Goal: Task Accomplishment & Management: Use online tool/utility

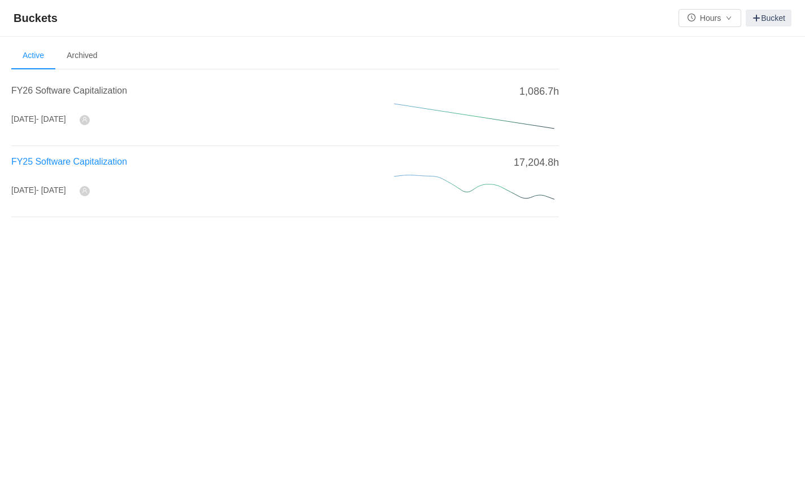
click at [113, 165] on span "FY25 Software Capitalization" at bounding box center [69, 162] width 116 height 10
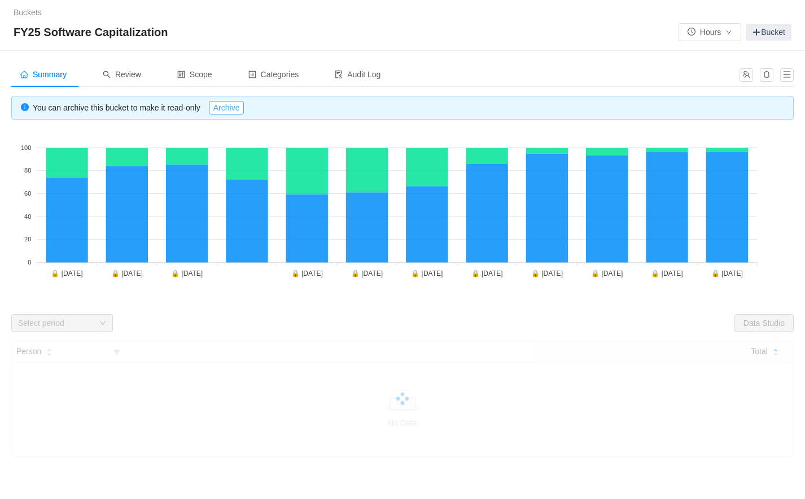
click at [241, 108] on button "Archive" at bounding box center [227, 108] width 36 height 14
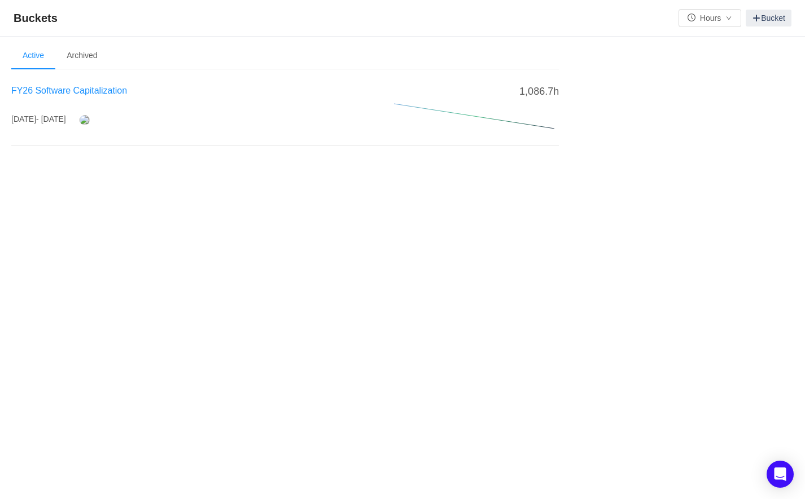
click at [73, 93] on span "FY26 Software Capitalization" at bounding box center [69, 91] width 116 height 10
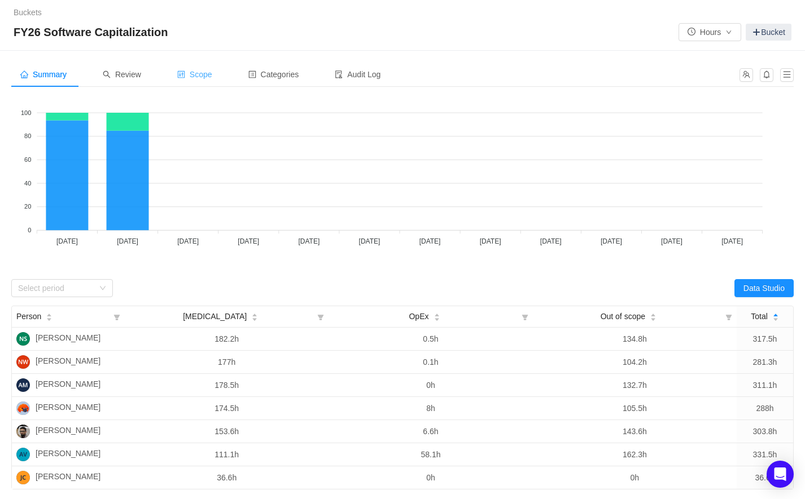
click at [206, 76] on span "Scope" at bounding box center [194, 74] width 35 height 9
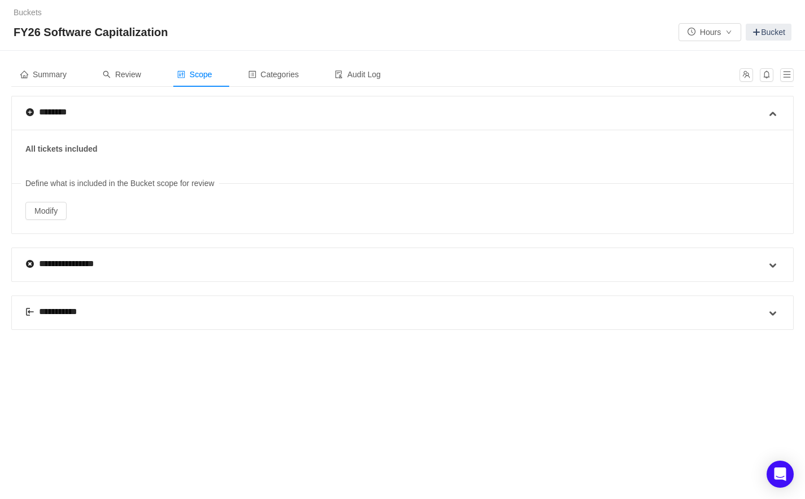
click at [63, 309] on div "**********" at bounding box center [57, 312] width 64 height 14
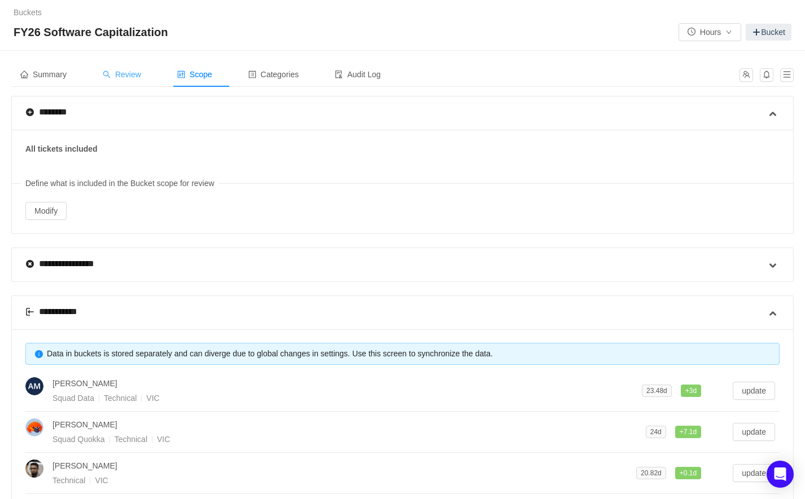
click at [124, 79] on span "Review" at bounding box center [122, 74] width 38 height 9
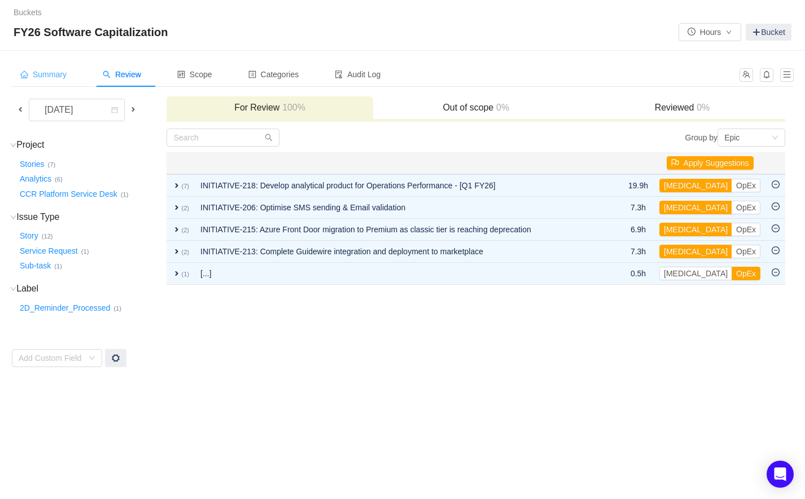
click at [59, 75] on span "Summary" at bounding box center [43, 74] width 46 height 9
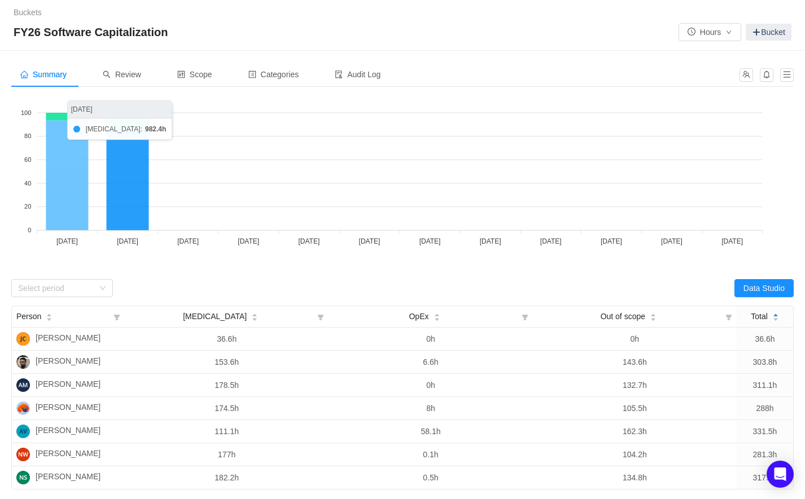
click at [87, 212] on icon at bounding box center [67, 175] width 42 height 110
click at [75, 213] on icon at bounding box center [67, 175] width 42 height 110
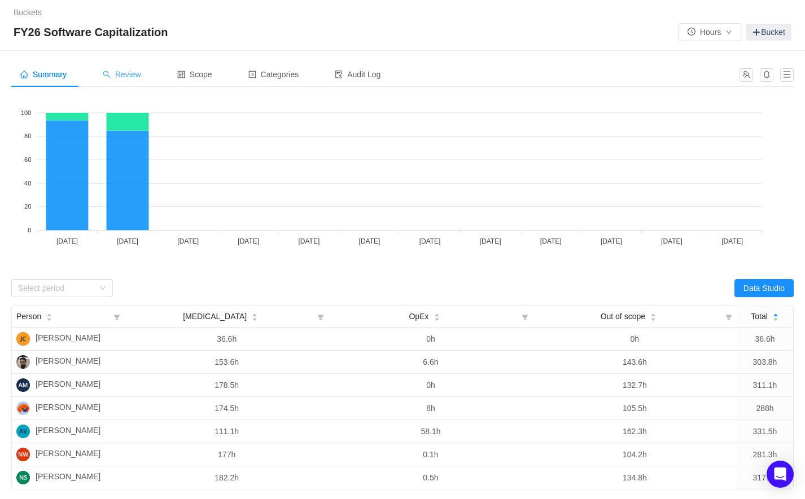
click at [137, 72] on span "Review" at bounding box center [122, 74] width 38 height 9
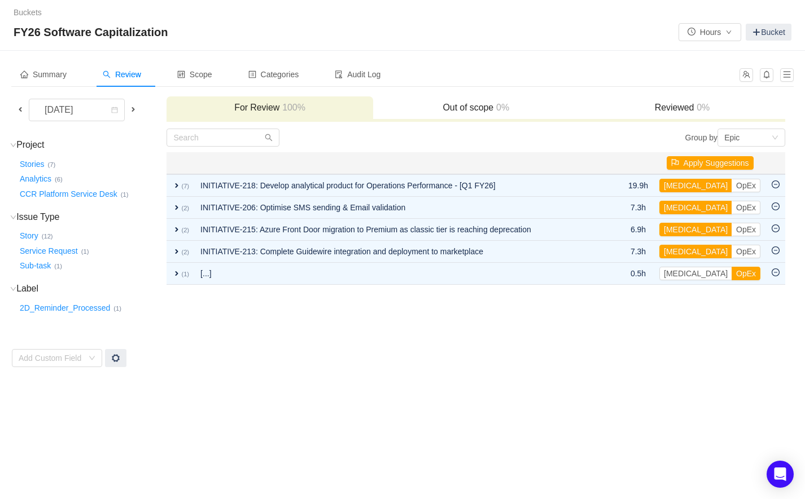
click at [16, 111] on span at bounding box center [20, 109] width 9 height 9
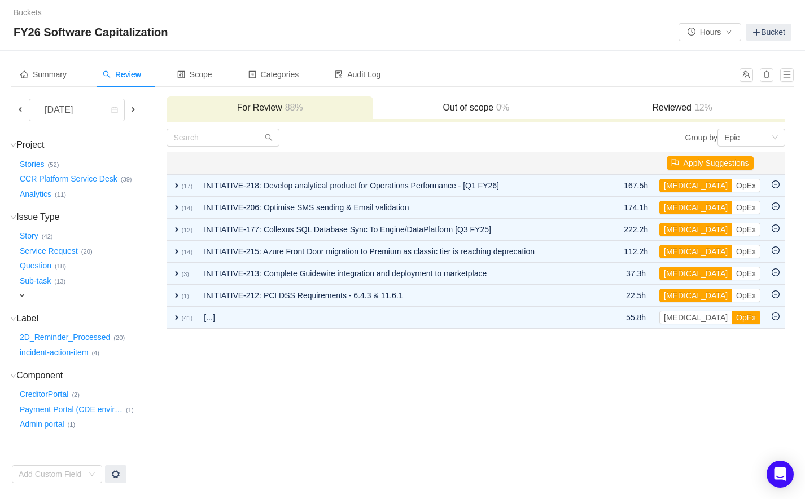
click at [18, 111] on span at bounding box center [20, 109] width 9 height 9
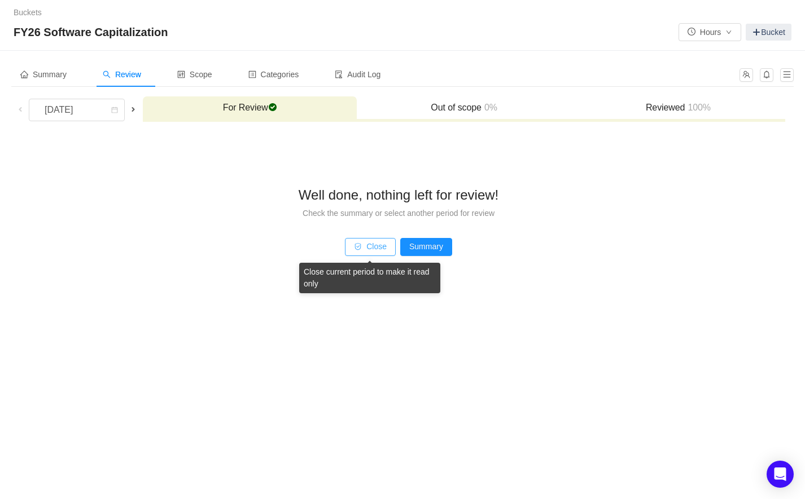
click at [368, 249] on button "Close" at bounding box center [370, 247] width 51 height 18
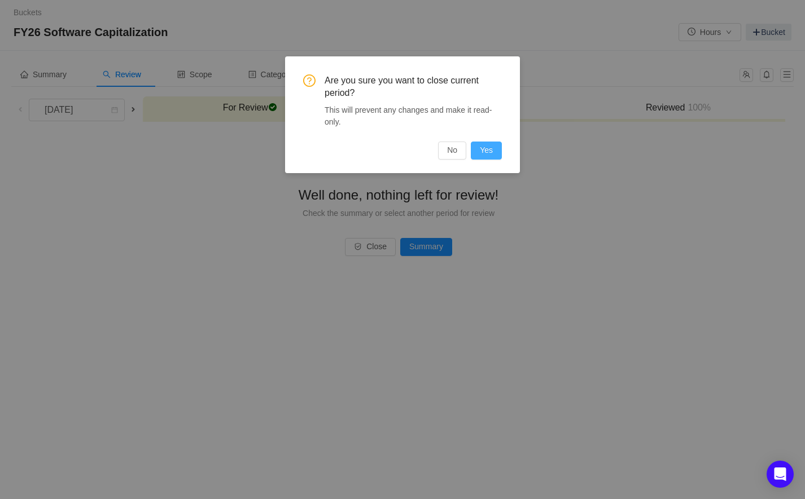
click at [488, 150] on button "Yes" at bounding box center [486, 151] width 31 height 18
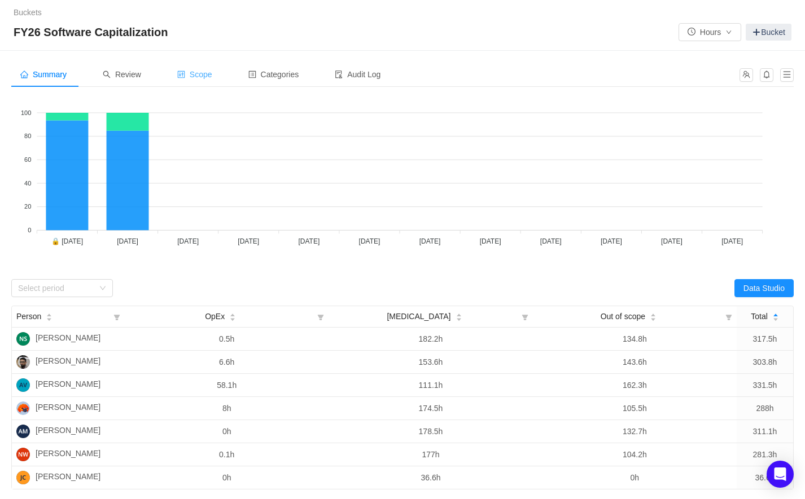
click at [208, 77] on span "Scope" at bounding box center [194, 74] width 35 height 9
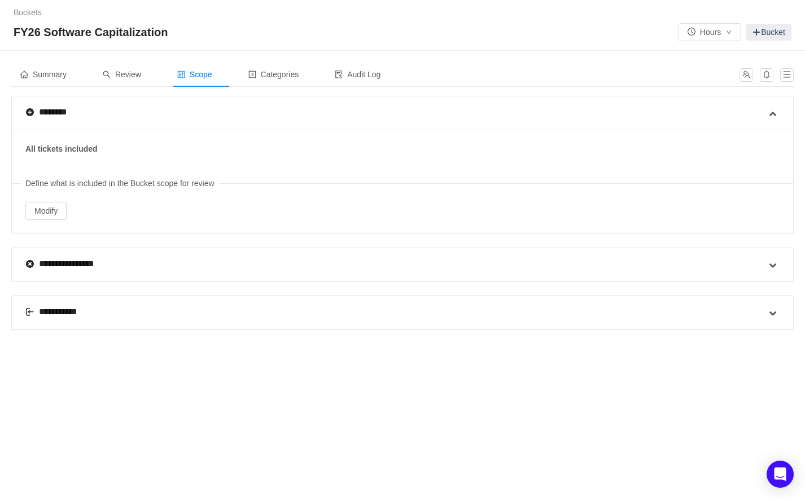
click at [73, 311] on div "**********" at bounding box center [57, 312] width 64 height 14
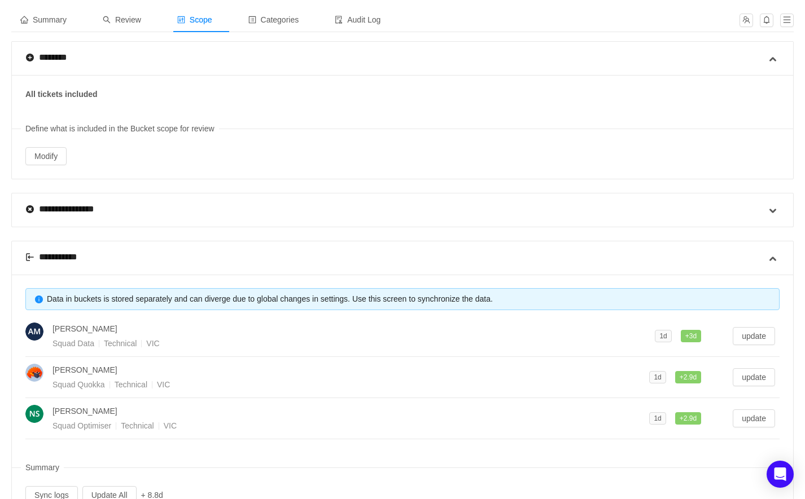
scroll to position [97, 0]
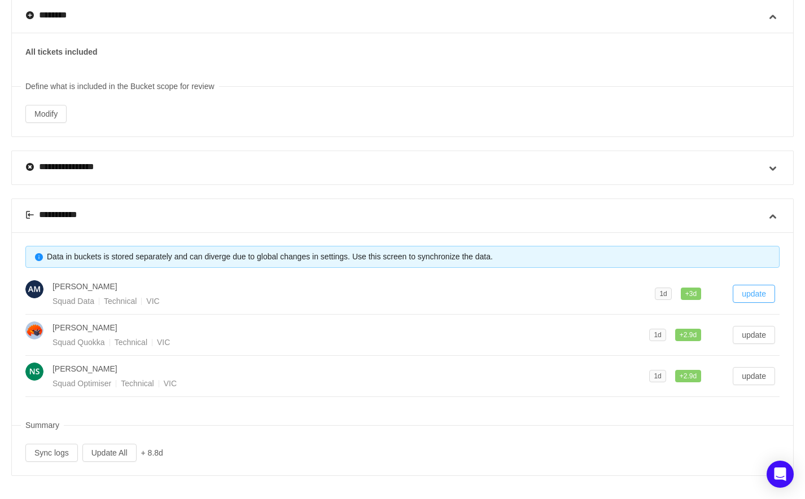
click at [749, 290] on button "update" at bounding box center [754, 294] width 42 height 18
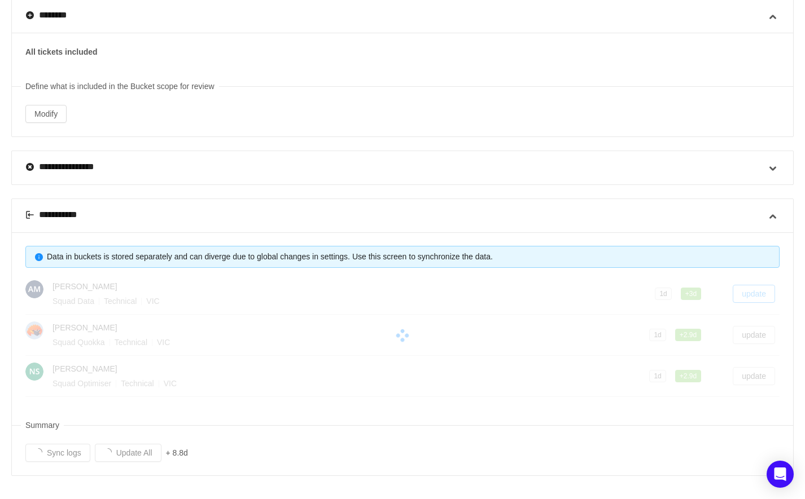
scroll to position [56, 0]
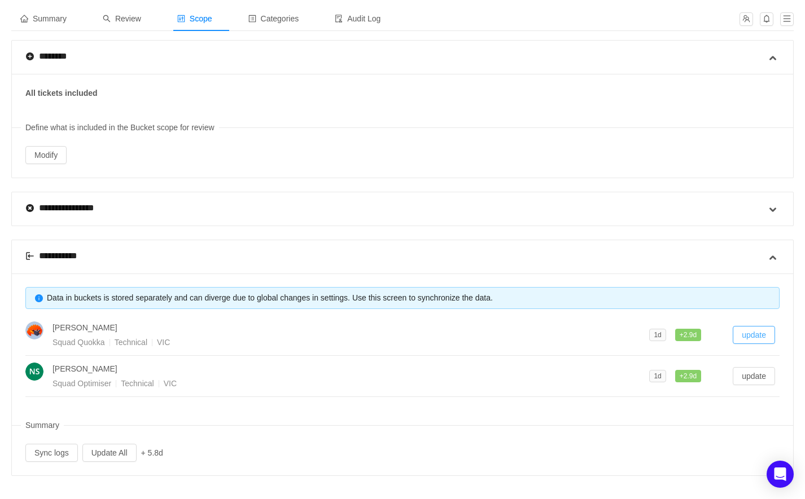
click at [754, 330] on button "update" at bounding box center [754, 335] width 42 height 18
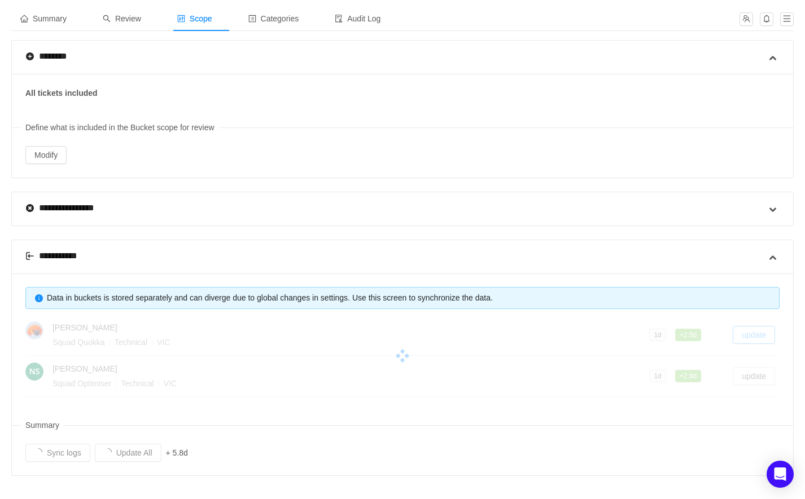
scroll to position [15, 0]
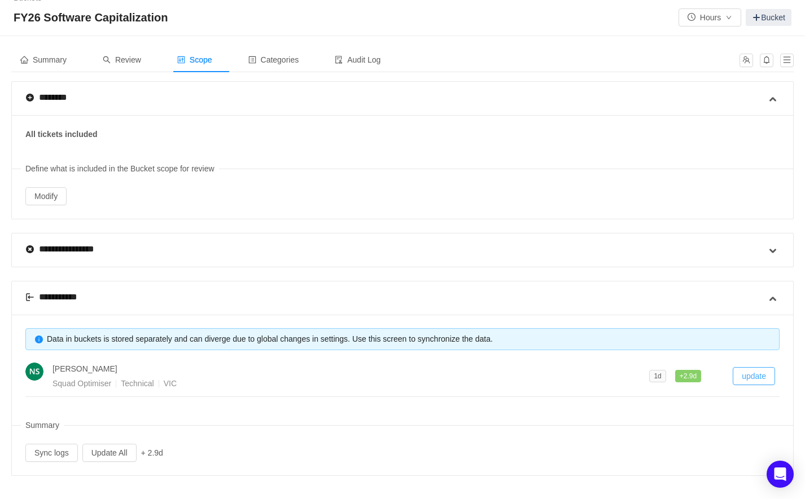
click at [753, 373] on button "update" at bounding box center [754, 376] width 42 height 18
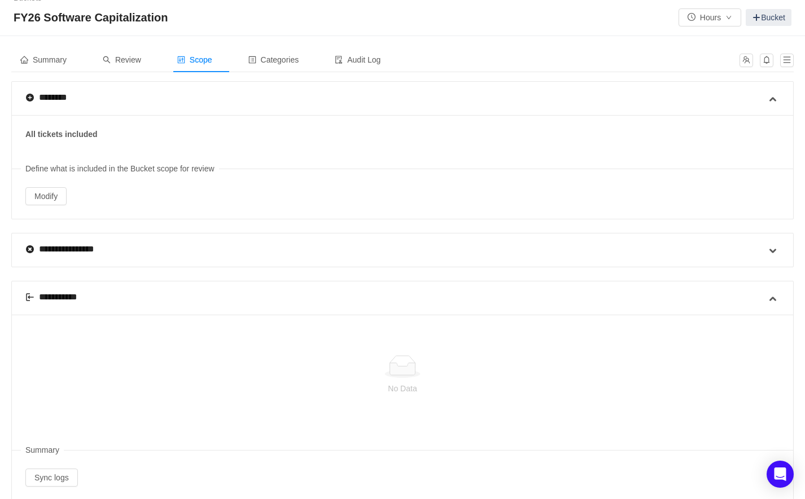
scroll to position [40, 0]
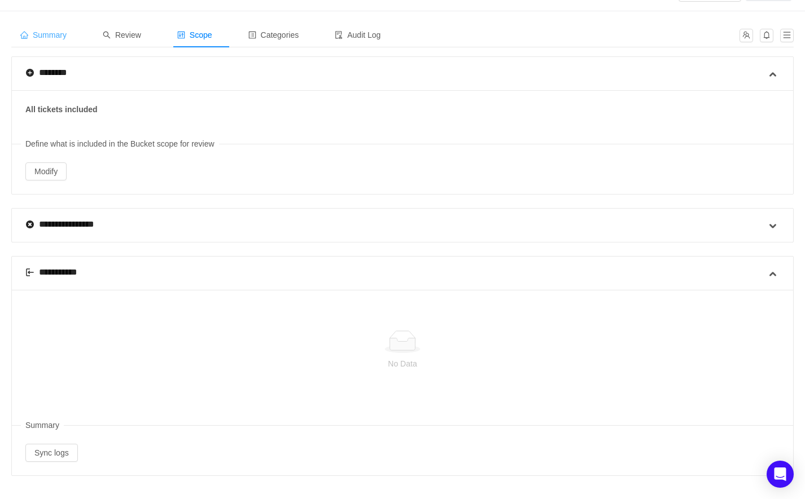
click at [45, 28] on div "Summary" at bounding box center [43, 35] width 64 height 25
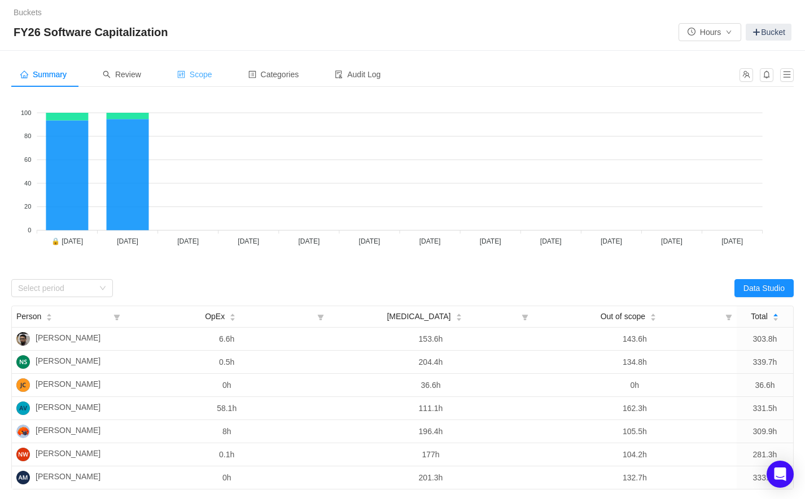
click at [209, 76] on span "Scope" at bounding box center [194, 74] width 35 height 9
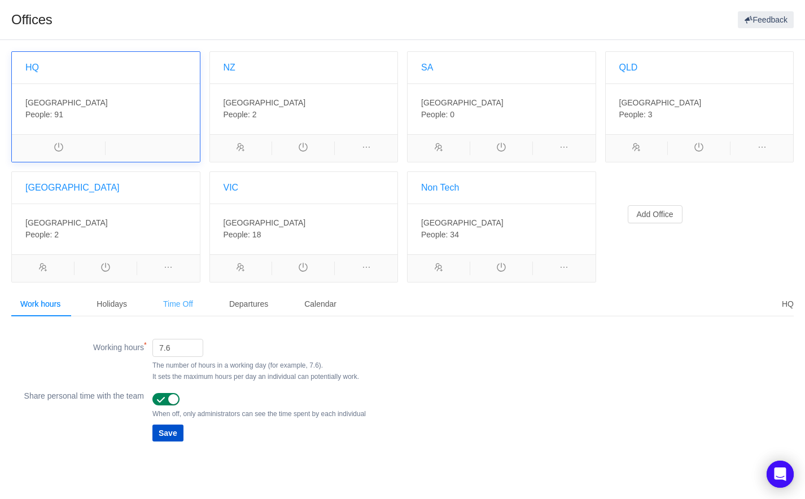
click at [173, 301] on div "Time Off" at bounding box center [178, 304] width 48 height 25
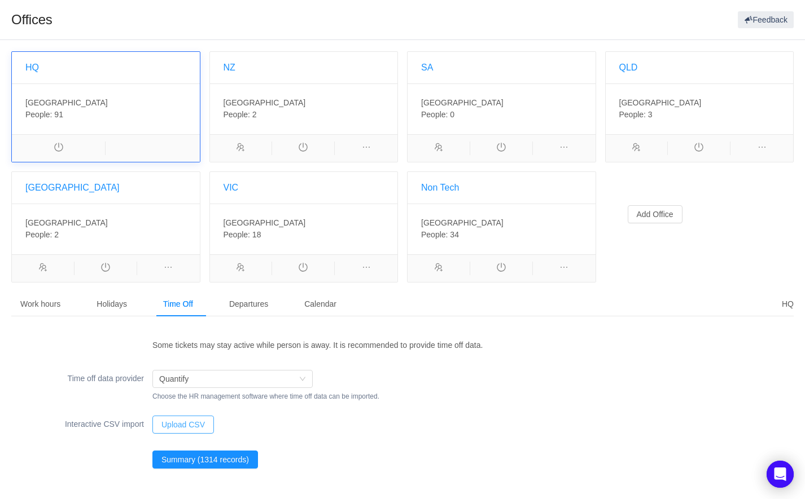
click at [191, 425] on button "Upload CSV" at bounding box center [183, 425] width 62 height 18
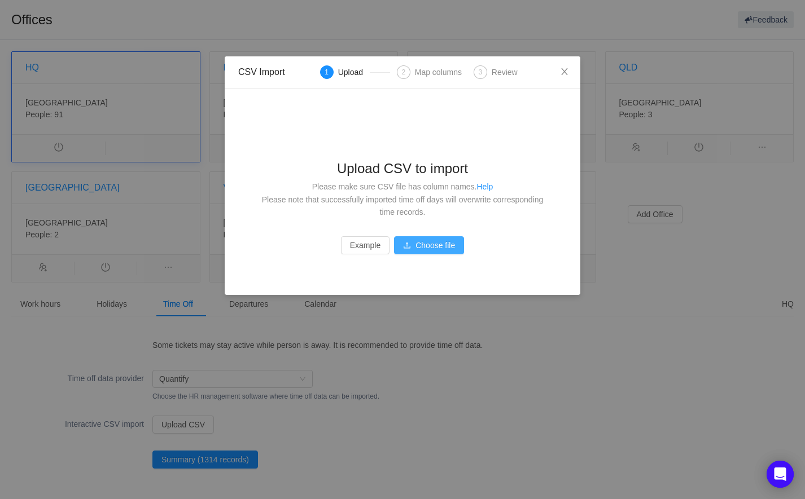
click at [429, 249] on button "Choose file" at bounding box center [429, 245] width 70 height 18
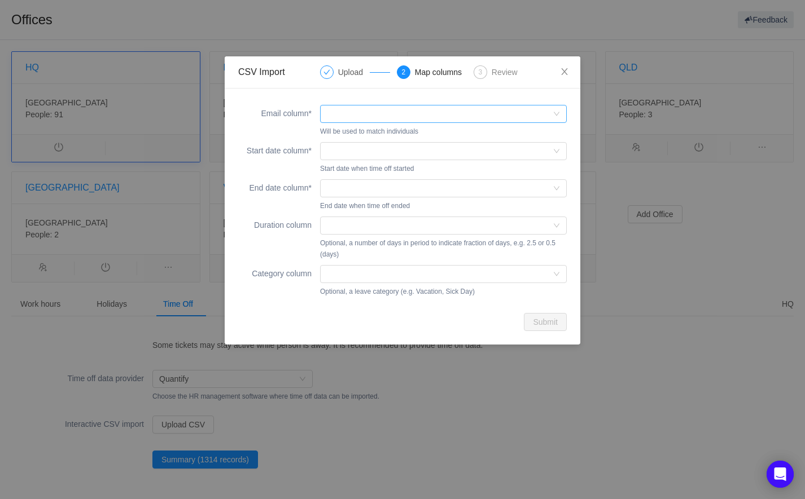
click at [370, 105] on div at bounding box center [443, 114] width 247 height 18
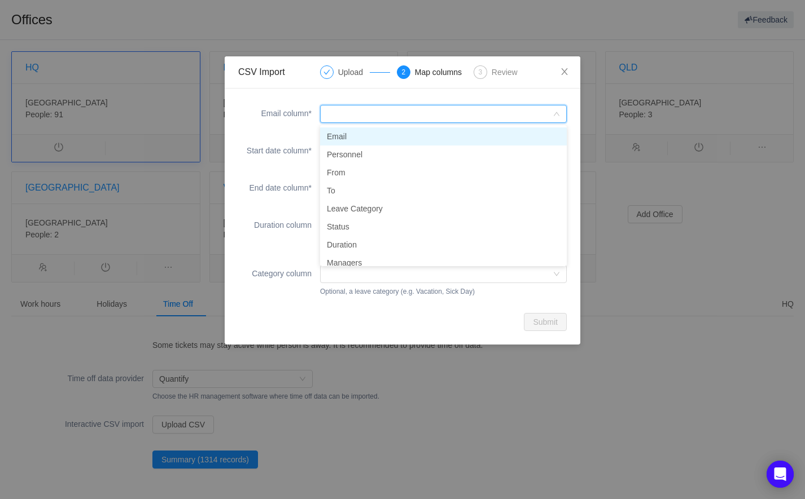
click at [347, 134] on li "Email" at bounding box center [443, 137] width 247 height 18
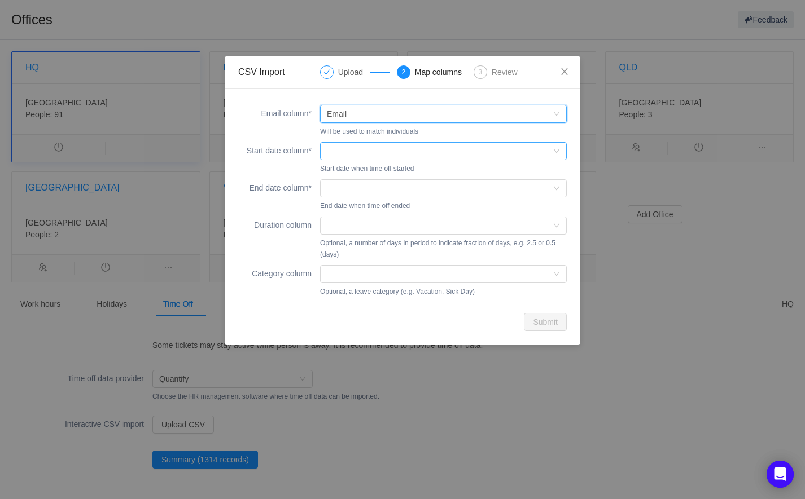
click at [347, 149] on div at bounding box center [440, 151] width 226 height 17
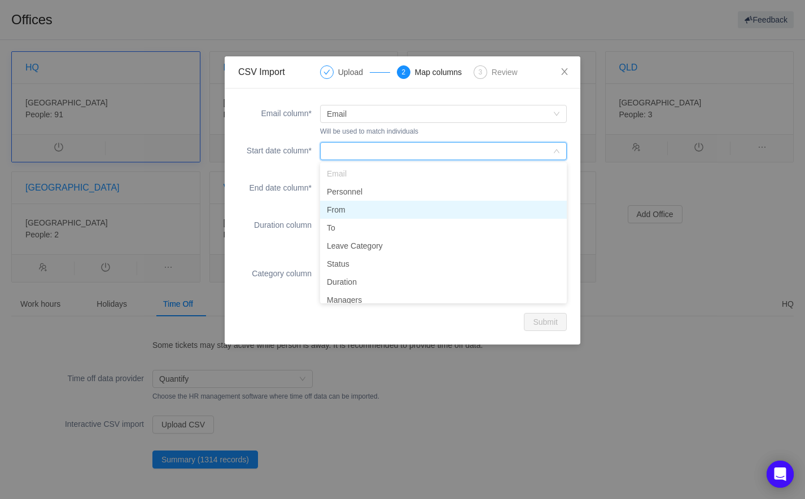
click at [347, 210] on li "From" at bounding box center [443, 210] width 247 height 18
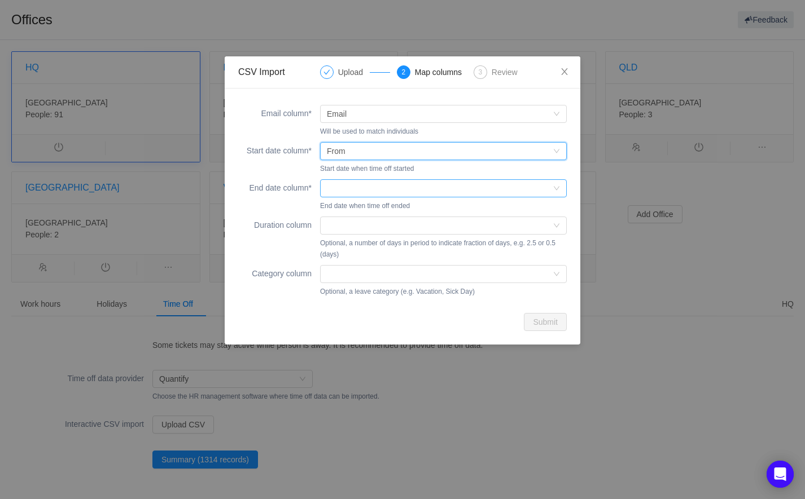
click at [353, 185] on div at bounding box center [440, 188] width 226 height 17
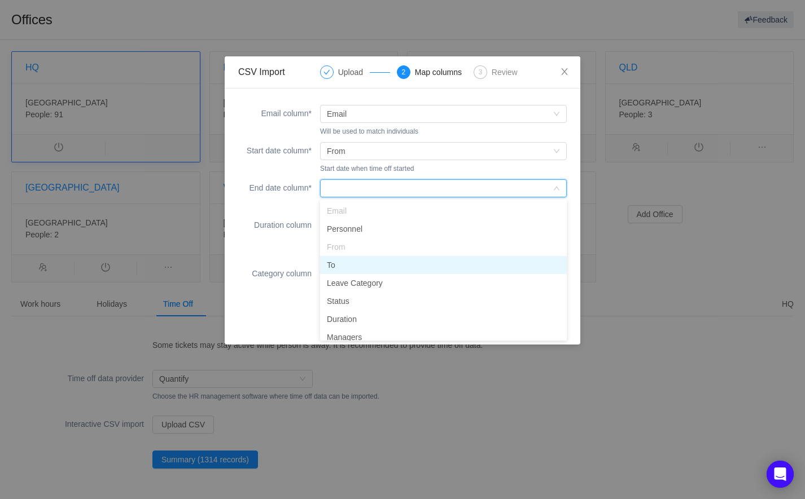
click at [348, 264] on li "To" at bounding box center [443, 265] width 247 height 18
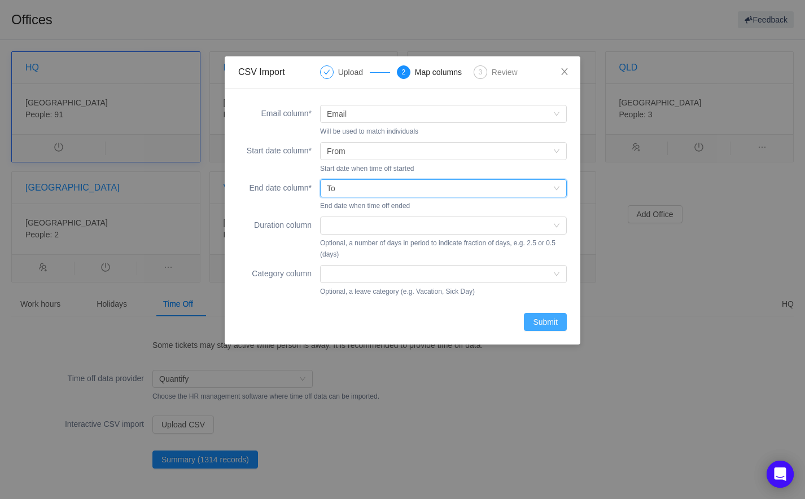
click at [544, 318] on button "Submit" at bounding box center [545, 322] width 43 height 18
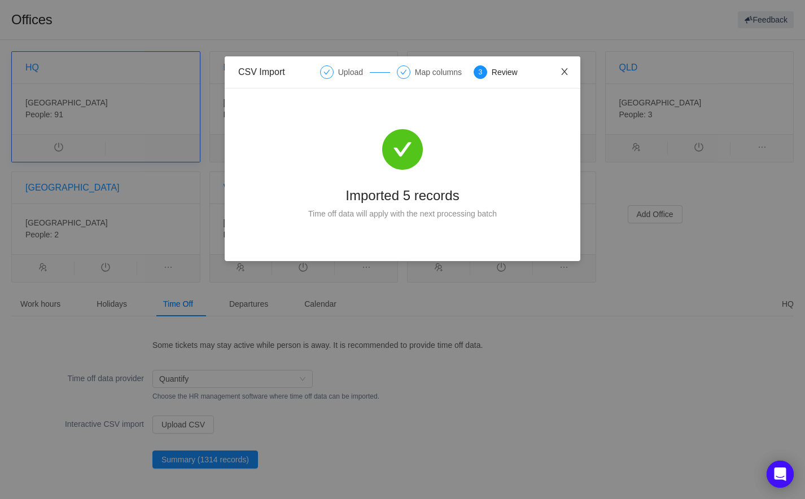
click at [564, 69] on icon "icon: close" at bounding box center [564, 71] width 9 height 9
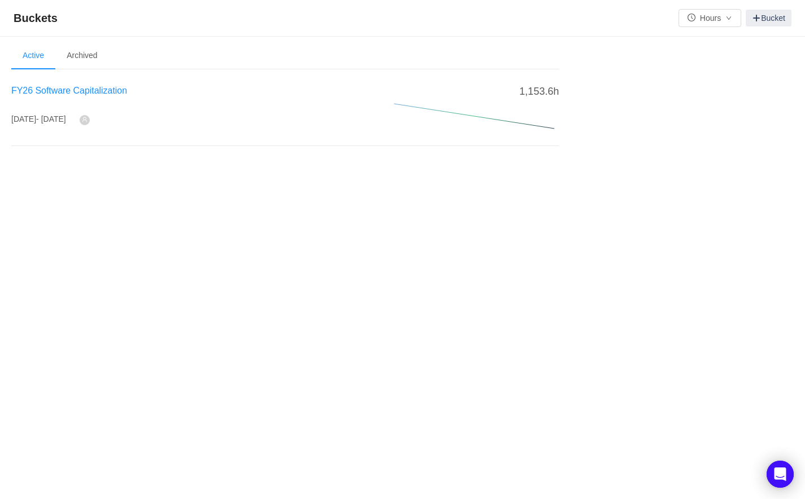
click at [93, 89] on span "FY26 Software Capitalization" at bounding box center [69, 91] width 116 height 10
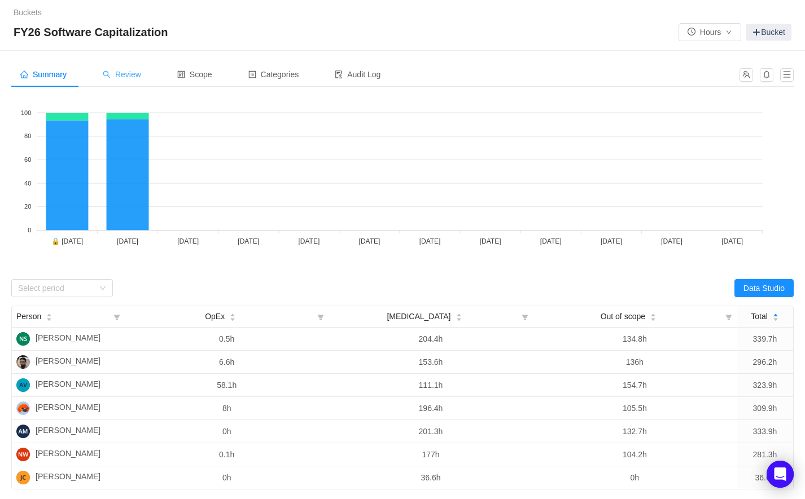
click at [131, 76] on span "Review" at bounding box center [122, 74] width 38 height 9
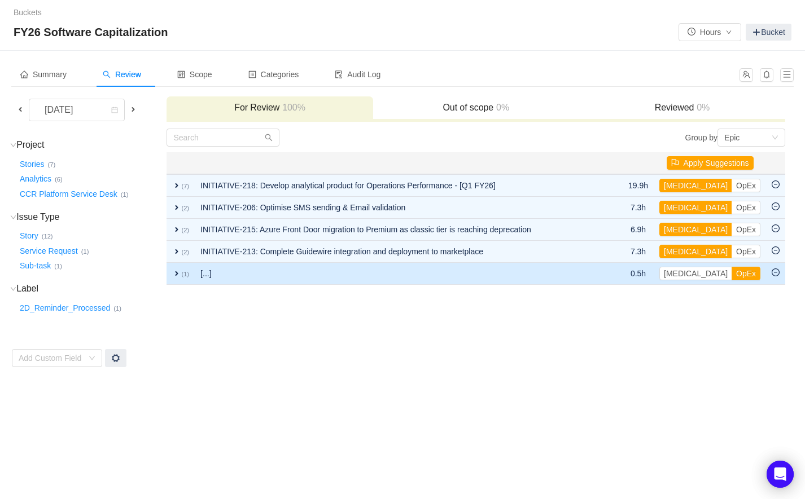
click at [177, 274] on span "expand" at bounding box center [176, 273] width 9 height 9
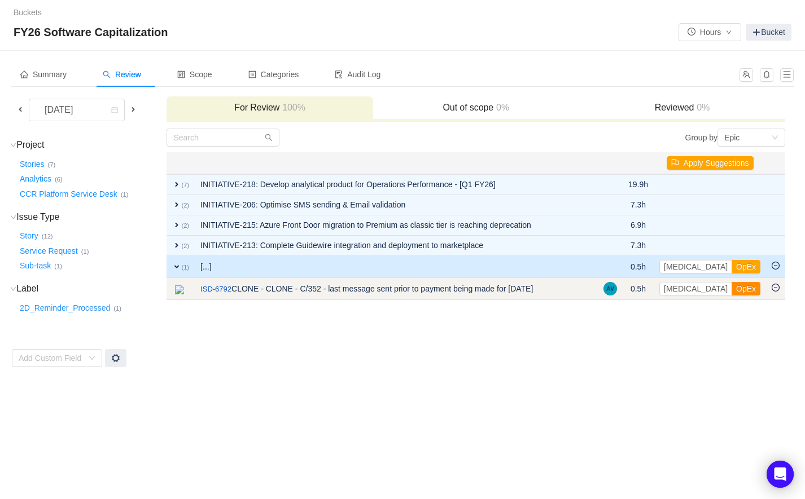
click at [731, 289] on button "OpEx" at bounding box center [745, 289] width 29 height 14
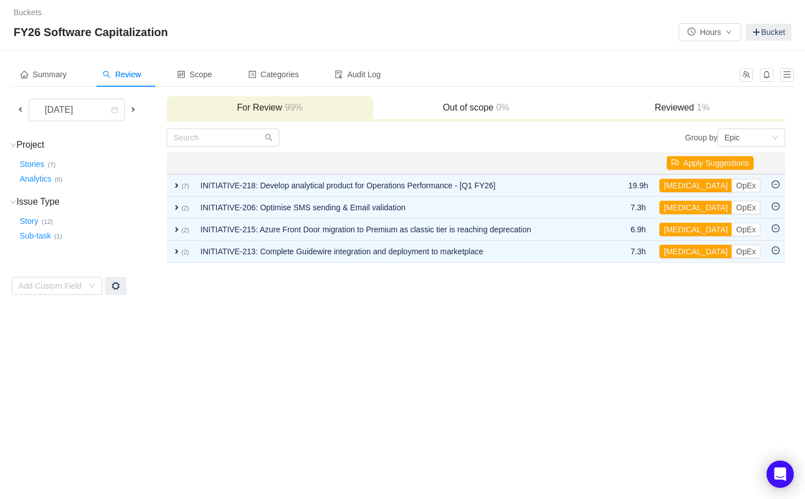
click at [20, 109] on span at bounding box center [20, 109] width 9 height 9
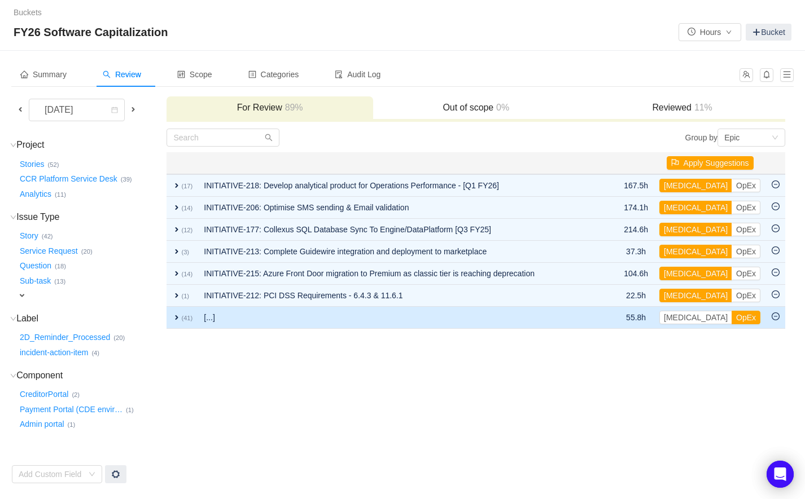
click at [174, 316] on span "expand" at bounding box center [176, 317] width 9 height 9
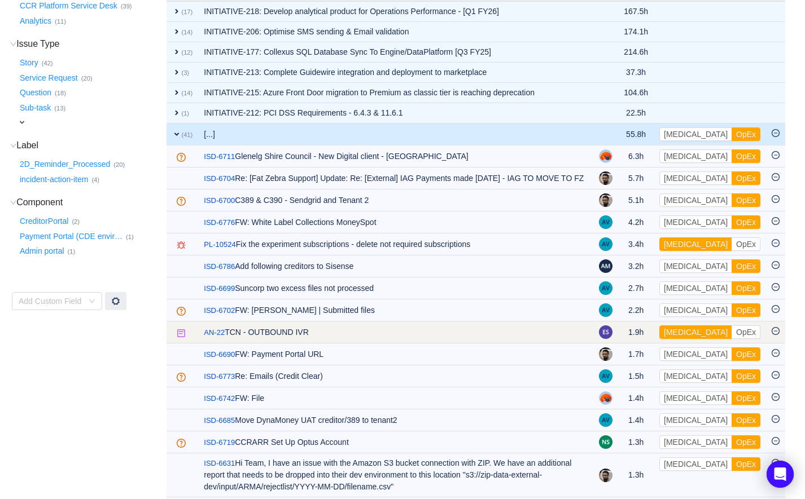
scroll to position [139, 0]
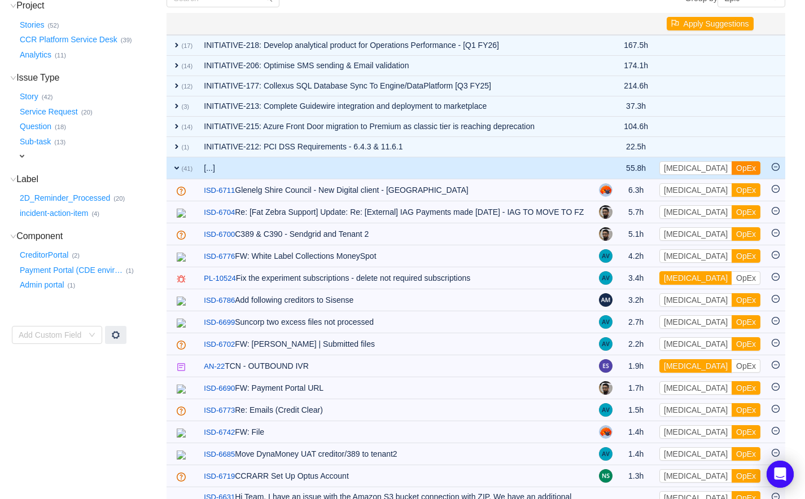
click at [731, 165] on button "OpEx" at bounding box center [745, 168] width 29 height 14
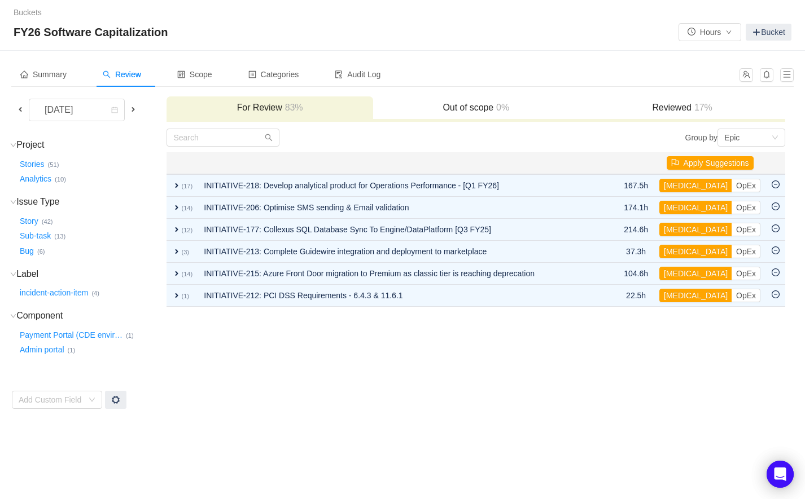
scroll to position [0, 0]
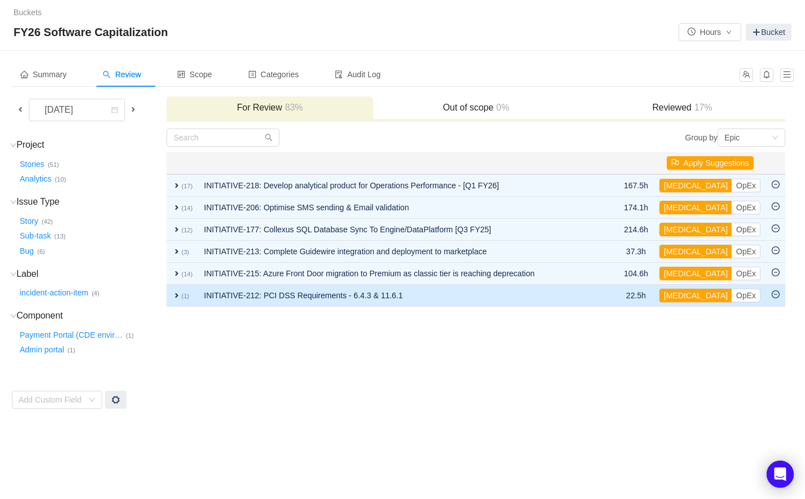
click at [174, 299] on span "expand" at bounding box center [176, 295] width 9 height 9
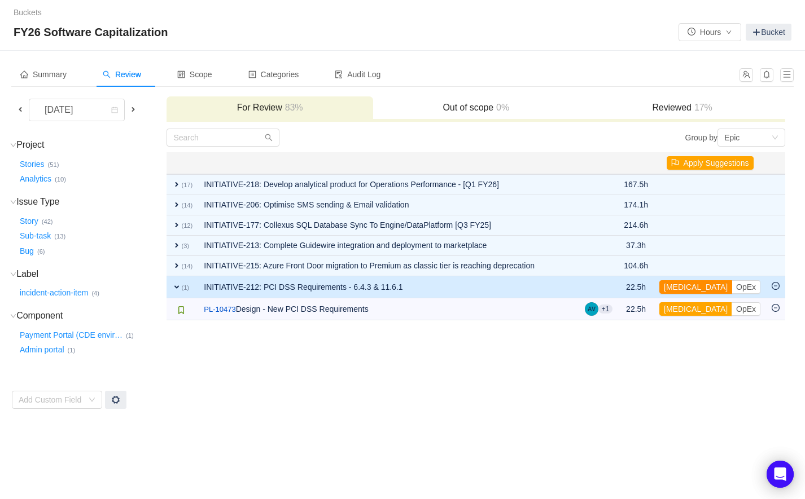
click at [684, 288] on button "[MEDICAL_DATA]" at bounding box center [695, 287] width 73 height 14
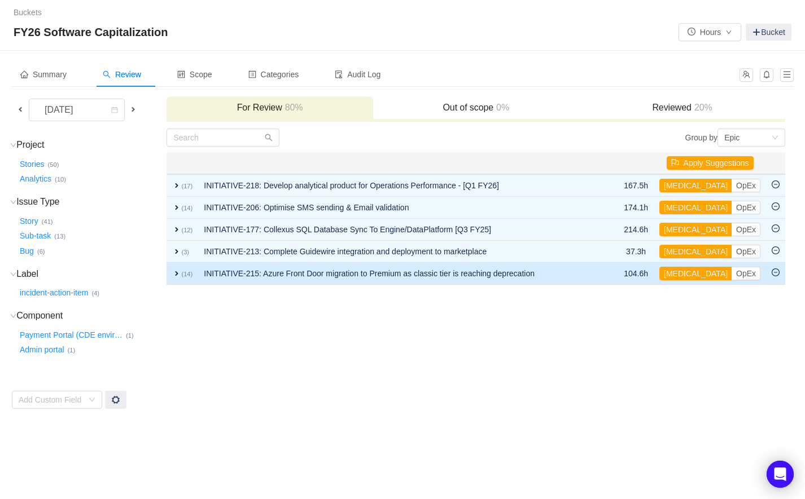
click at [177, 276] on span "expand" at bounding box center [176, 273] width 9 height 9
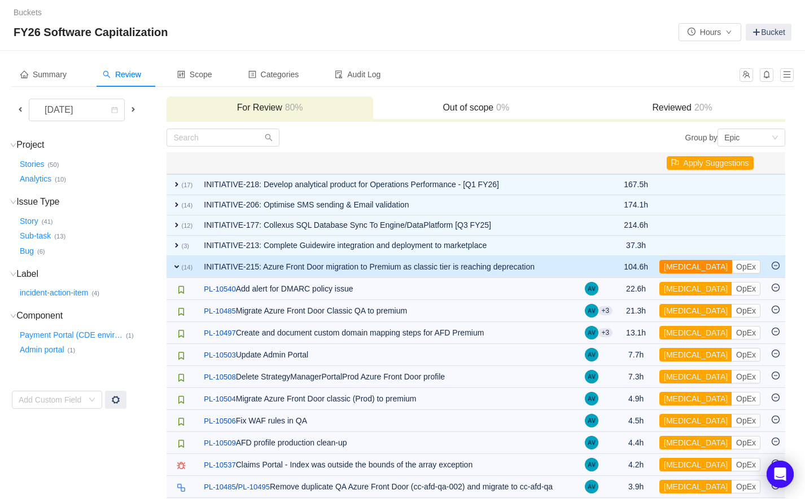
click at [686, 270] on button "[MEDICAL_DATA]" at bounding box center [695, 267] width 73 height 14
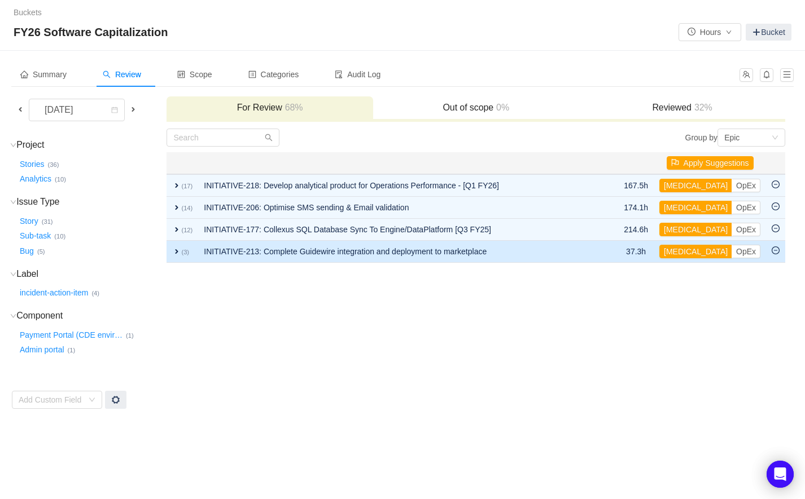
click at [174, 255] on span "expand" at bounding box center [176, 251] width 9 height 9
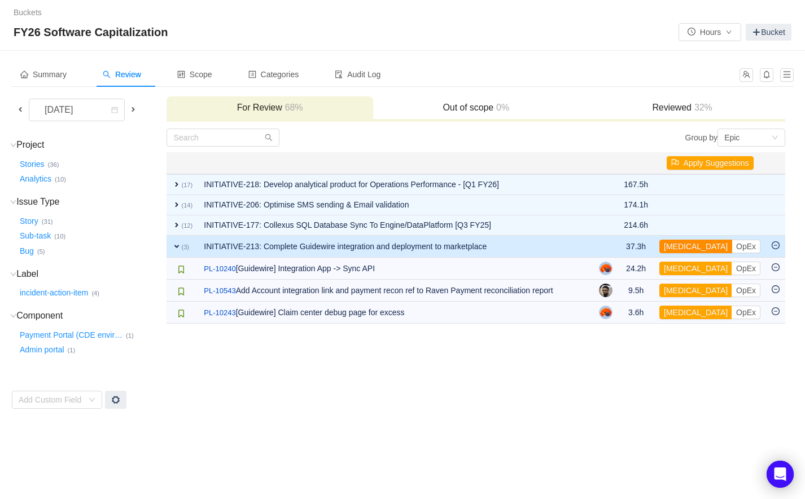
click at [687, 246] on button "[MEDICAL_DATA]" at bounding box center [695, 247] width 73 height 14
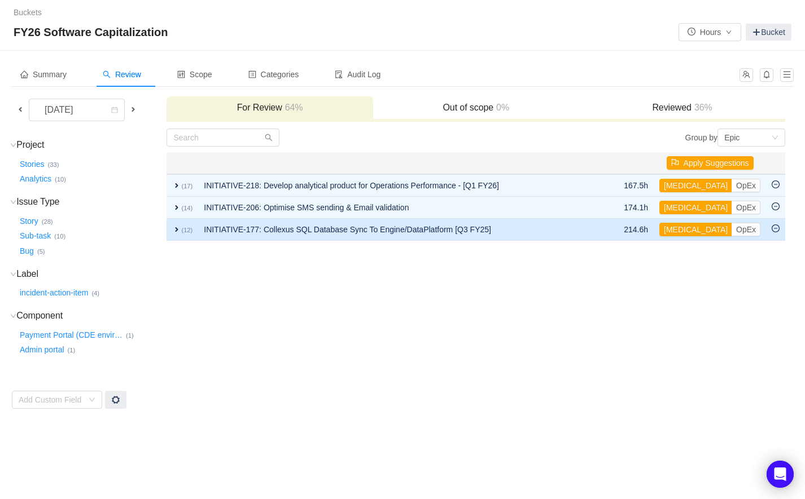
click at [176, 230] on span "expand" at bounding box center [176, 229] width 9 height 9
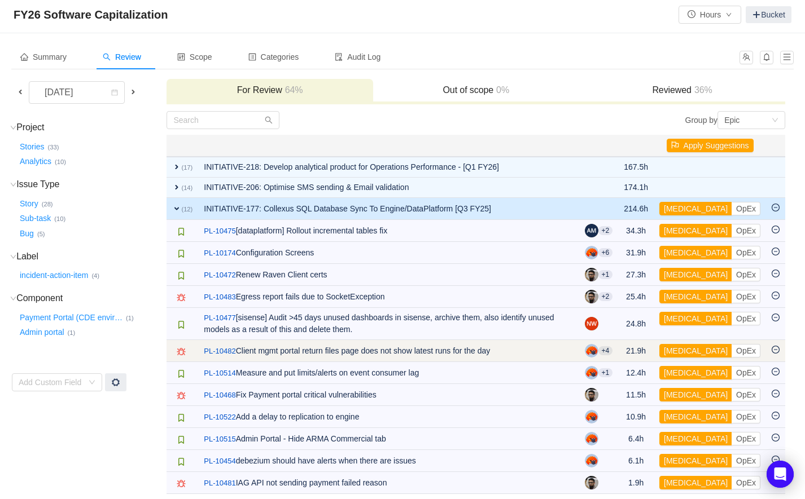
scroll to position [26, 0]
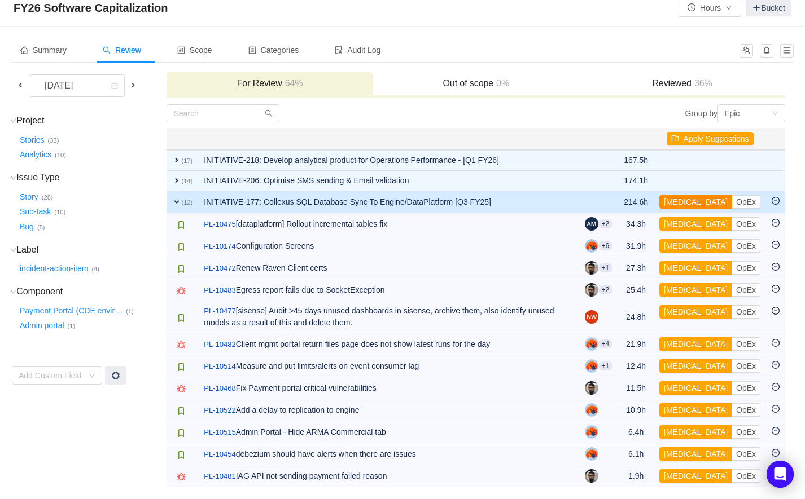
click at [688, 198] on button "[MEDICAL_DATA]" at bounding box center [695, 202] width 73 height 14
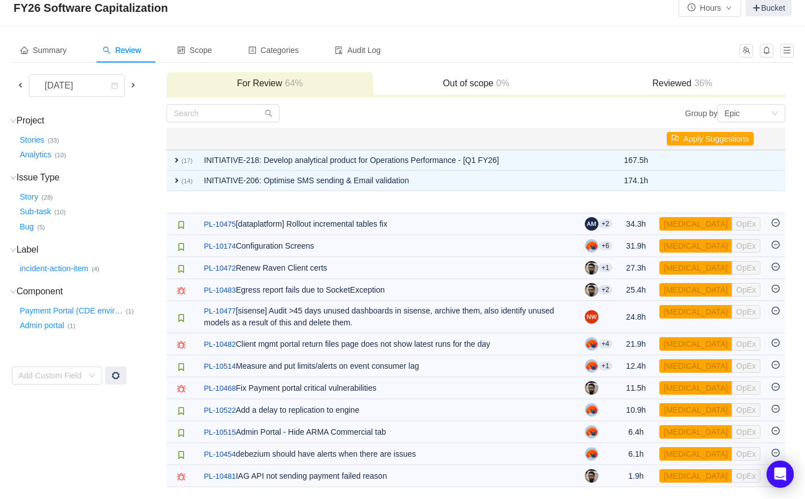
scroll to position [0, 0]
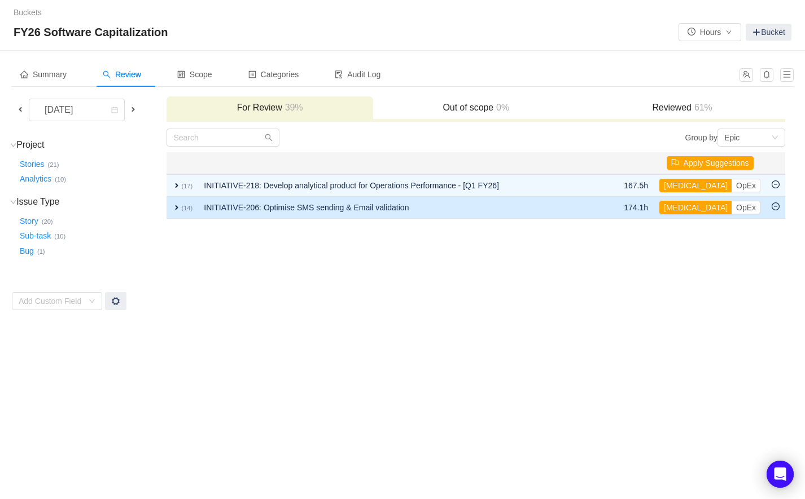
click at [182, 210] on small "(14)" at bounding box center [186, 208] width 11 height 7
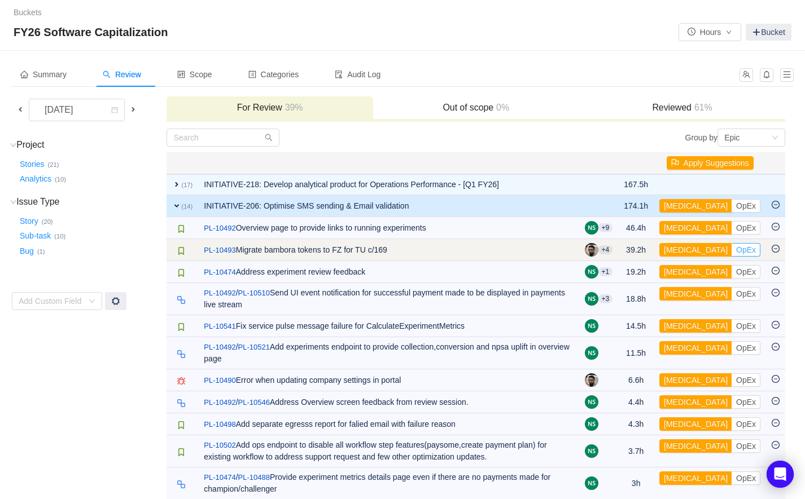
click at [731, 251] on button "OpEx" at bounding box center [745, 250] width 29 height 14
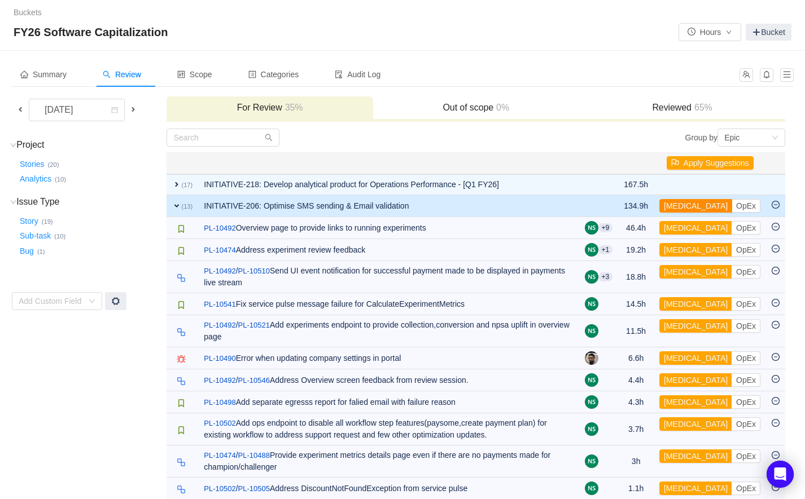
click at [685, 204] on button "[MEDICAL_DATA]" at bounding box center [695, 206] width 73 height 14
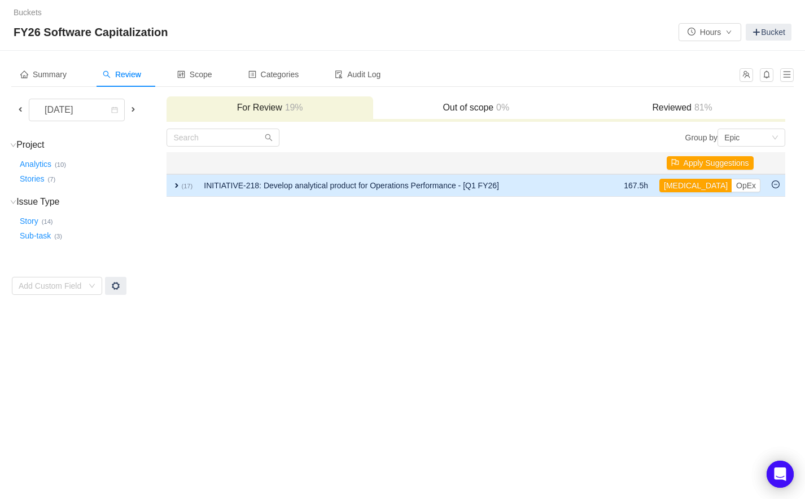
click at [174, 186] on span "expand" at bounding box center [176, 185] width 9 height 9
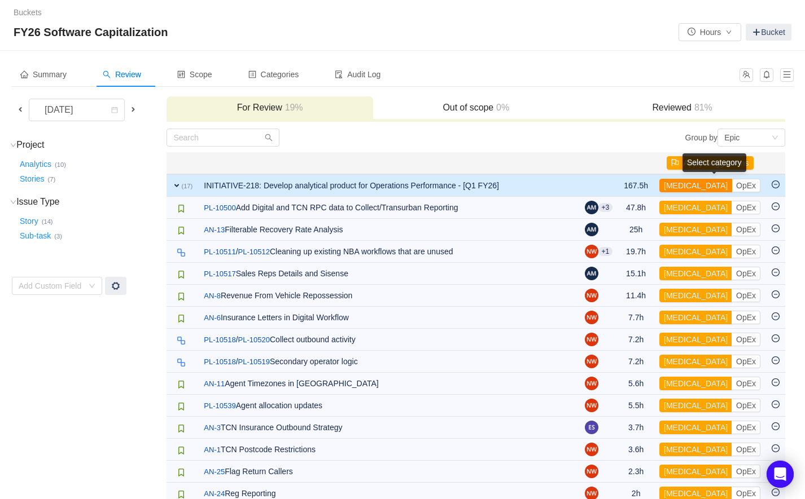
click at [681, 186] on button "[MEDICAL_DATA]" at bounding box center [695, 186] width 73 height 14
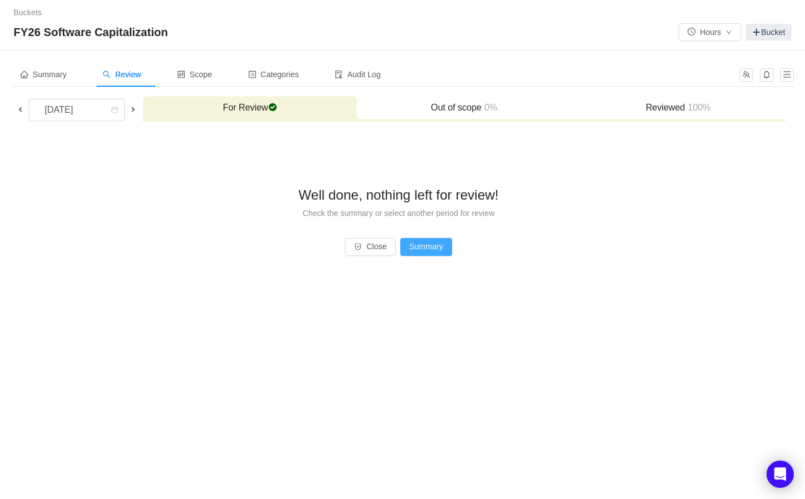
click at [443, 241] on button "Summary" at bounding box center [426, 247] width 52 height 18
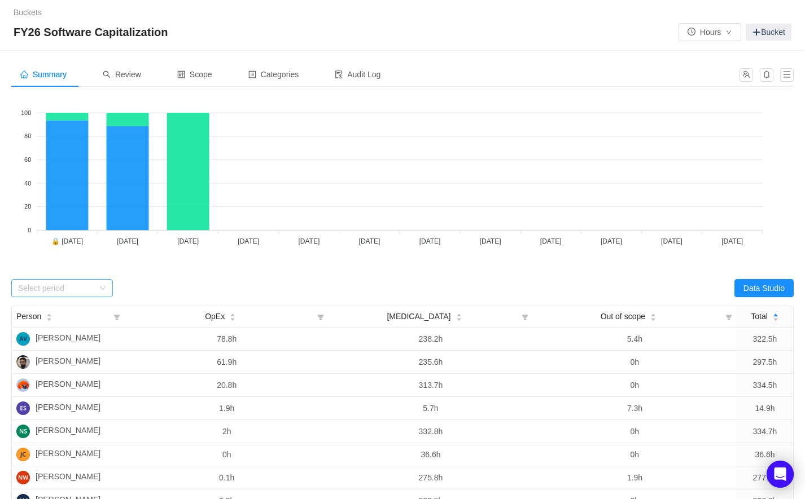
click at [103, 289] on icon "icon: down" at bounding box center [102, 288] width 7 height 7
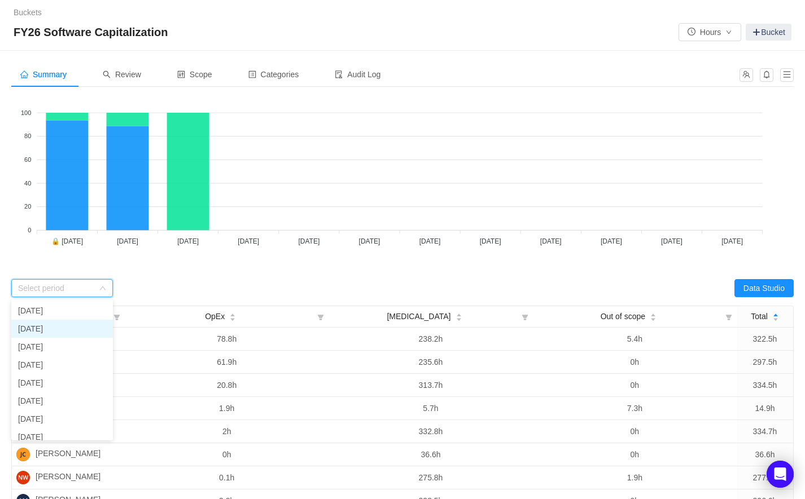
click at [52, 332] on li "[DATE]" at bounding box center [62, 329] width 102 height 18
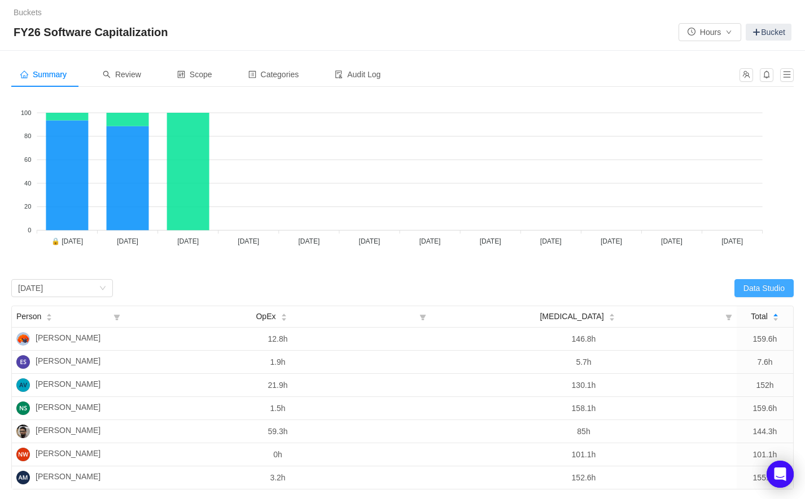
click at [766, 291] on button "Data Studio" at bounding box center [763, 288] width 59 height 18
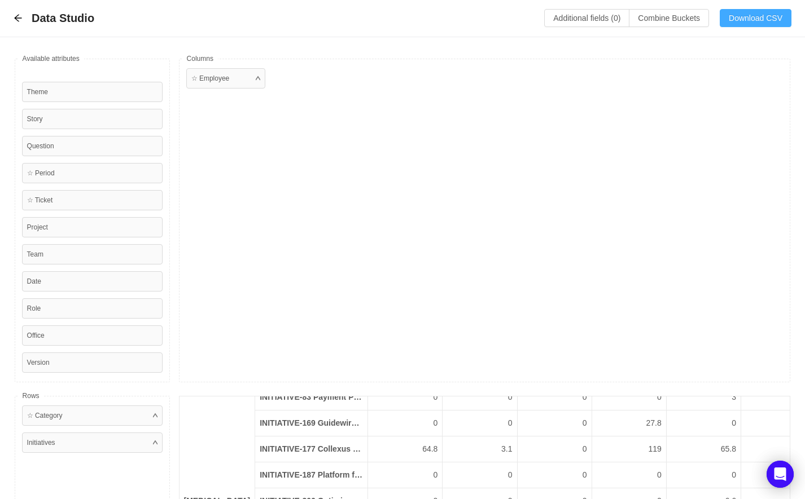
click at [748, 15] on button "Download CSV" at bounding box center [756, 18] width 72 height 18
click at [357, 195] on div "☆ Employee" at bounding box center [485, 221] width 612 height 324
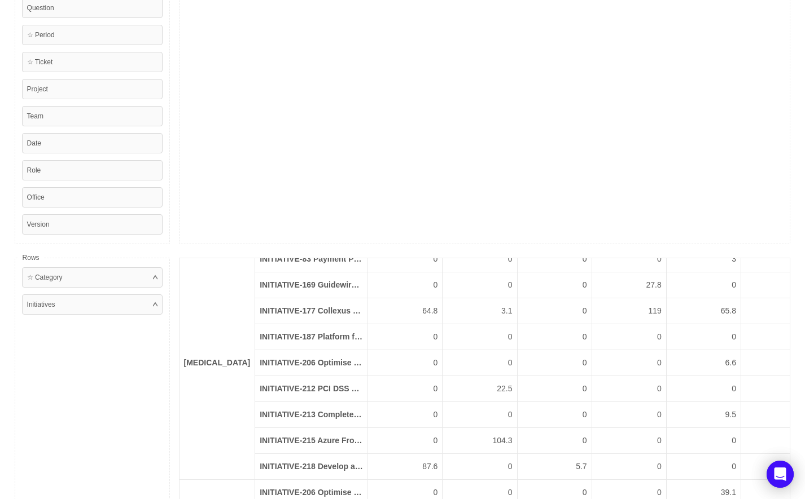
scroll to position [156, 0]
